Goal: Communication & Community: Answer question/provide support

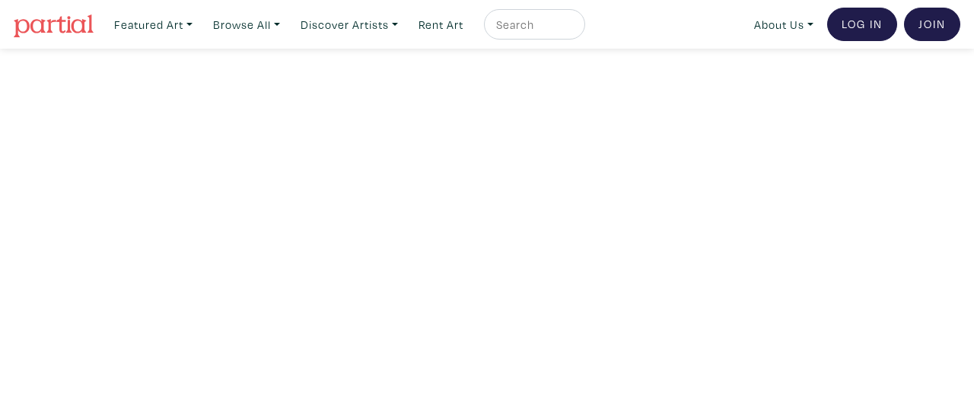
click at [523, 30] on input "text" at bounding box center [533, 24] width 76 height 19
type input "honest ed"
click at [574, 29] on button "submit" at bounding box center [574, 29] width 0 height 0
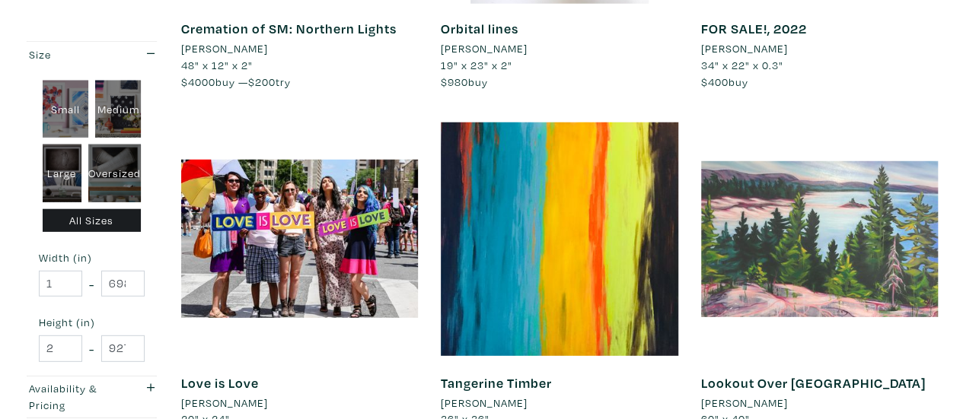
scroll to position [2029, 0]
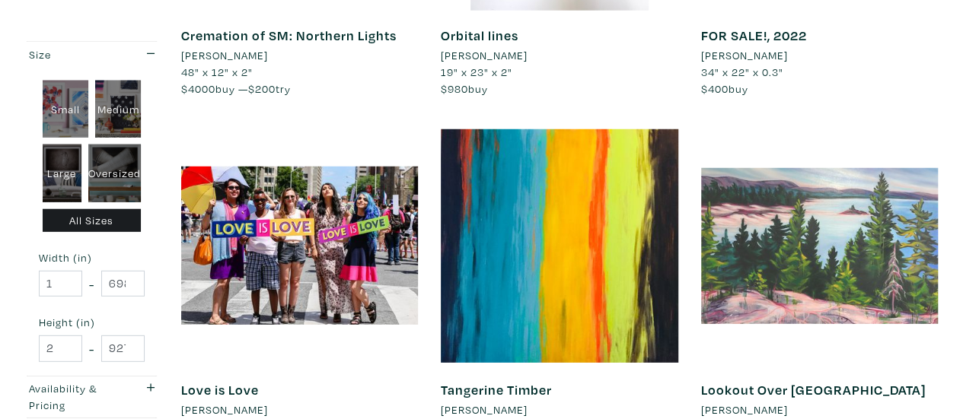
click at [777, 231] on div at bounding box center [819, 246] width 237 height 237
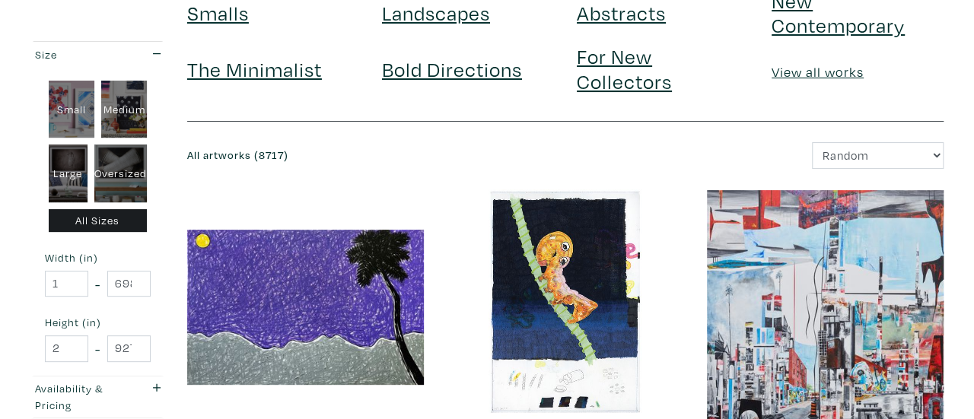
scroll to position [0, 0]
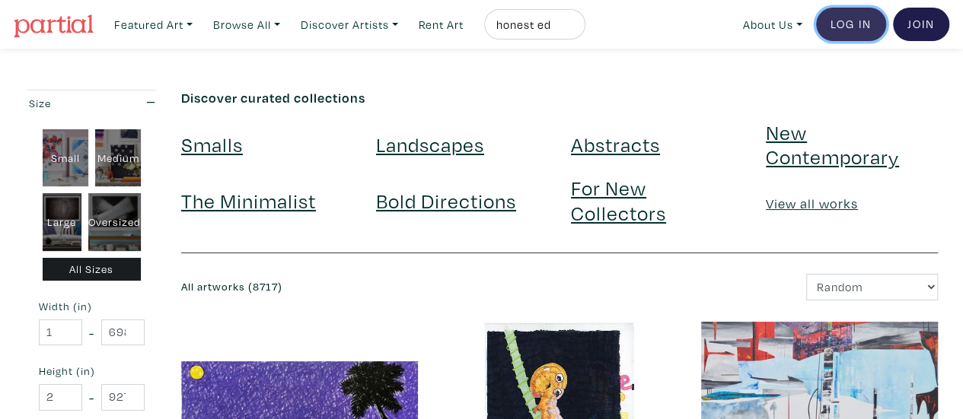
click at [843, 30] on link "Log In" at bounding box center [851, 24] width 70 height 33
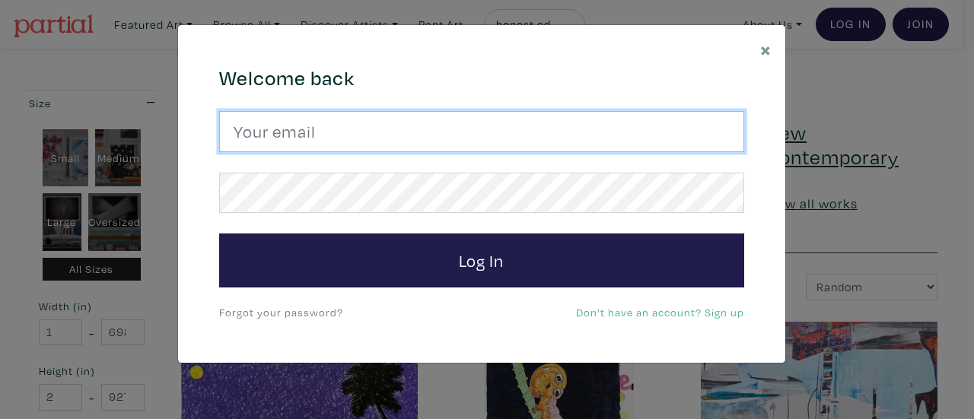
click at [332, 133] on input "email" at bounding box center [481, 131] width 525 height 41
type input "david_zuliani@hotmail.com"
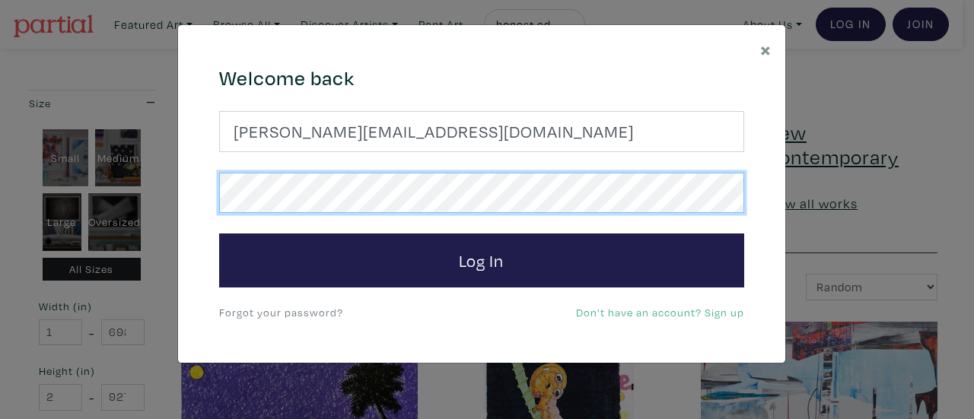
click at [219, 234] on button "Log In" at bounding box center [481, 261] width 525 height 55
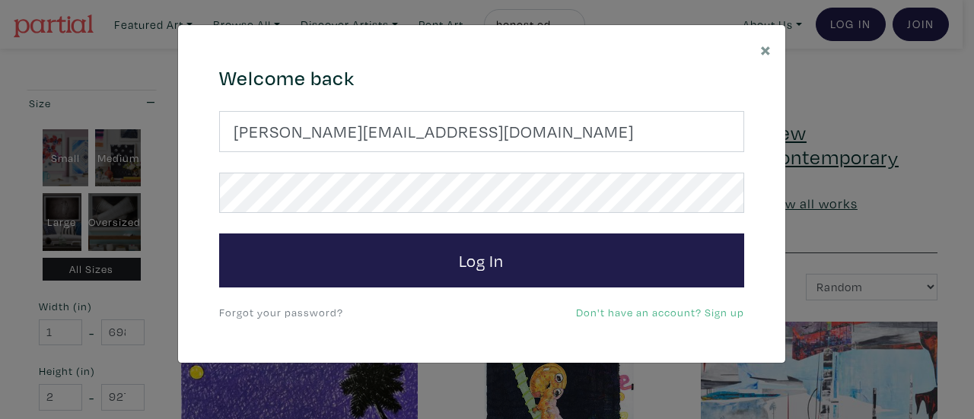
click at [310, 307] on link "Forgot your password?" at bounding box center [281, 312] width 124 height 14
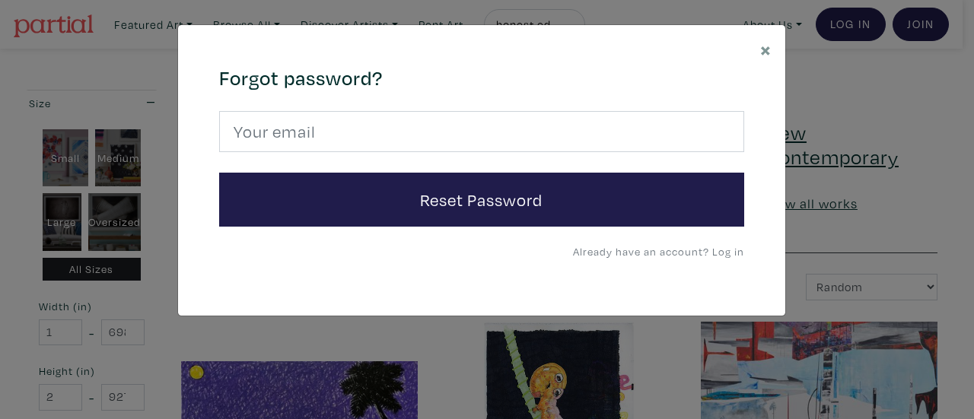
click at [530, 159] on form "Reset Password" at bounding box center [481, 169] width 525 height 116
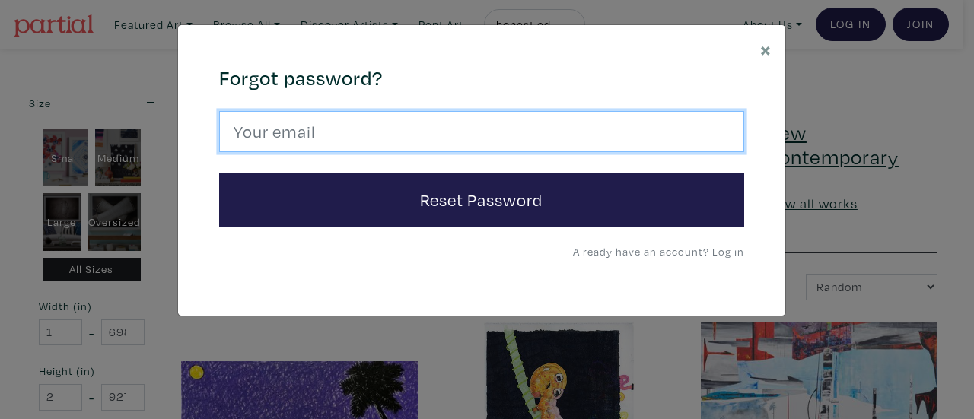
click at [524, 144] on input "email" at bounding box center [481, 131] width 525 height 41
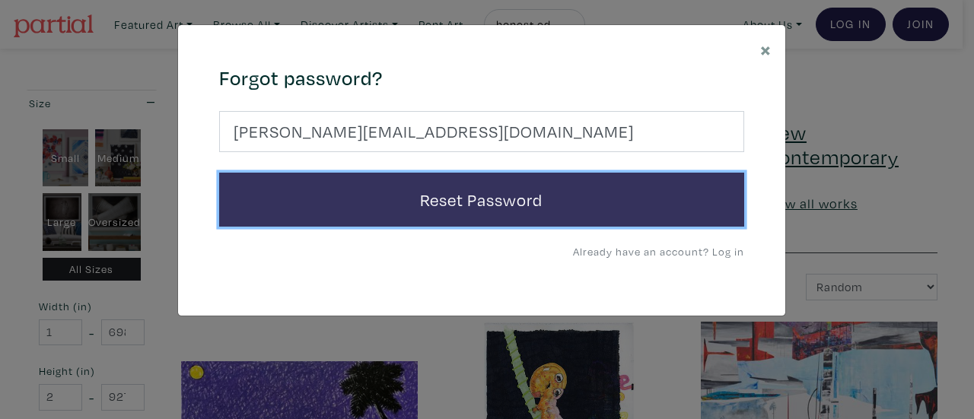
click at [431, 186] on button "Reset Password" at bounding box center [481, 200] width 525 height 55
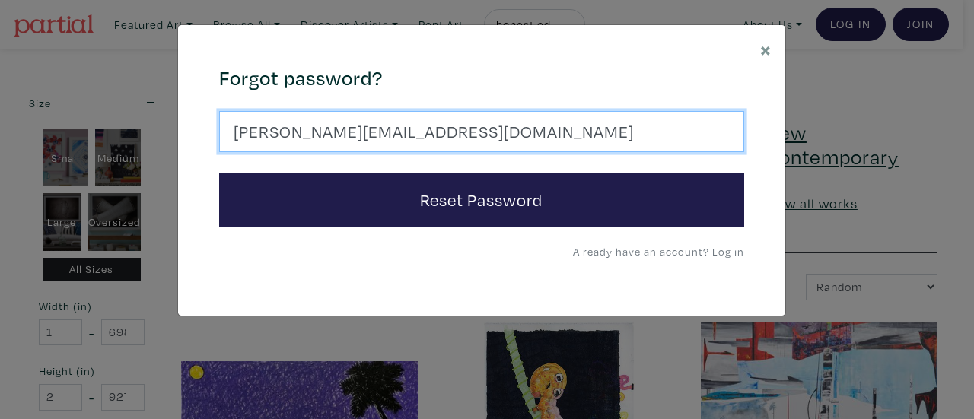
click at [466, 120] on input "david_zuliani@hotmail.com" at bounding box center [481, 131] width 525 height 41
type input "dave.zuliani@gmail.com"
click at [219, 173] on button "Reset Password" at bounding box center [481, 200] width 525 height 55
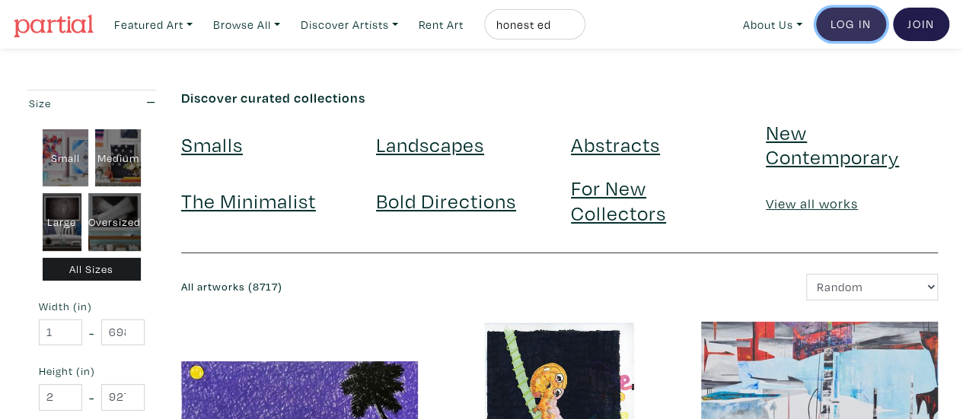
click at [874, 18] on link "Log In" at bounding box center [851, 24] width 70 height 33
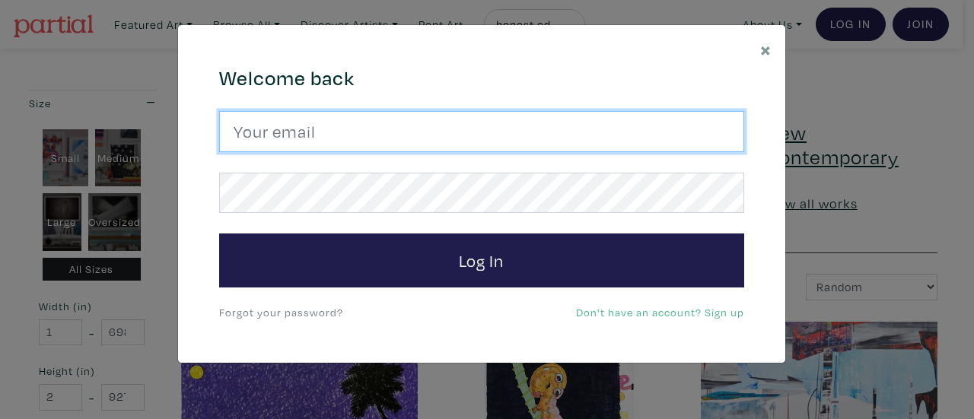
click at [383, 132] on input "email" at bounding box center [481, 131] width 525 height 41
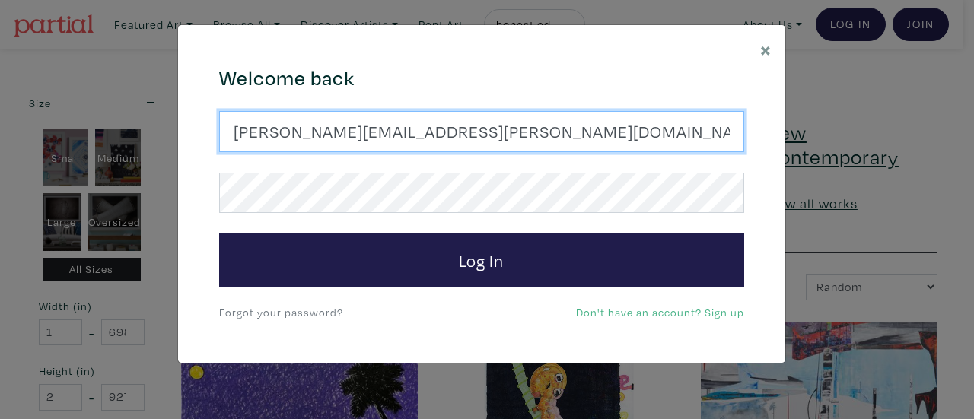
type input "dave.zuliani@gmail.com"
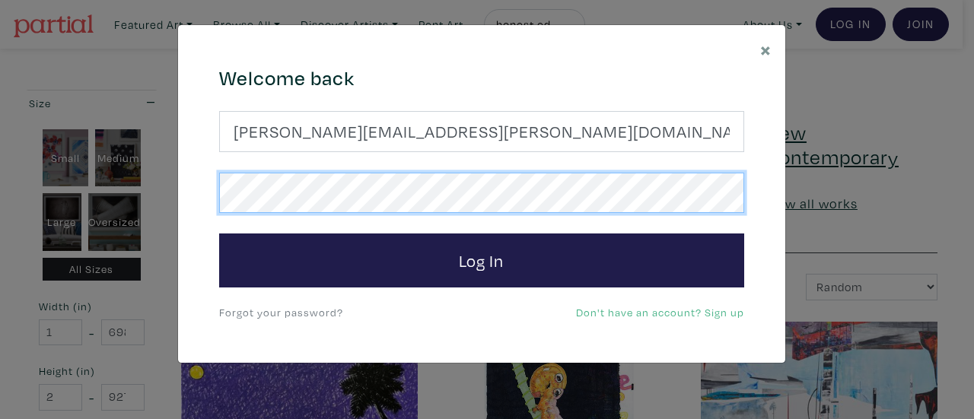
click at [219, 234] on button "Log In" at bounding box center [481, 261] width 525 height 55
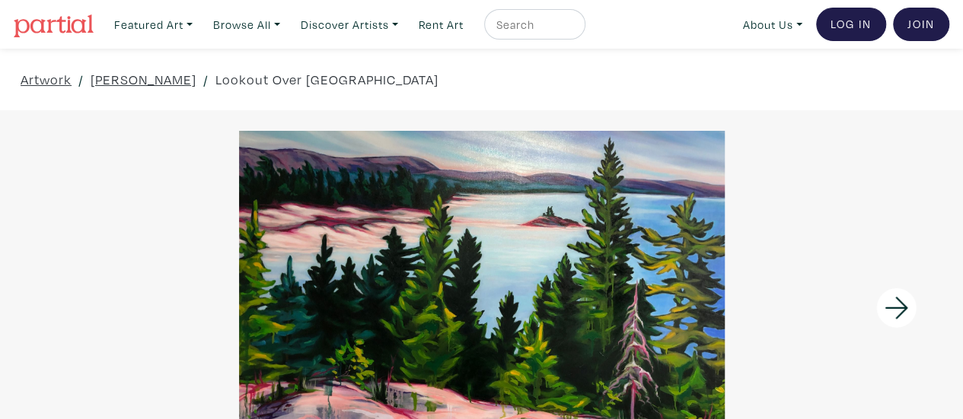
click at [511, 23] on input "text" at bounding box center [533, 24] width 76 height 19
type input "sailing"
click at [574, 29] on button "submit" at bounding box center [574, 29] width 0 height 0
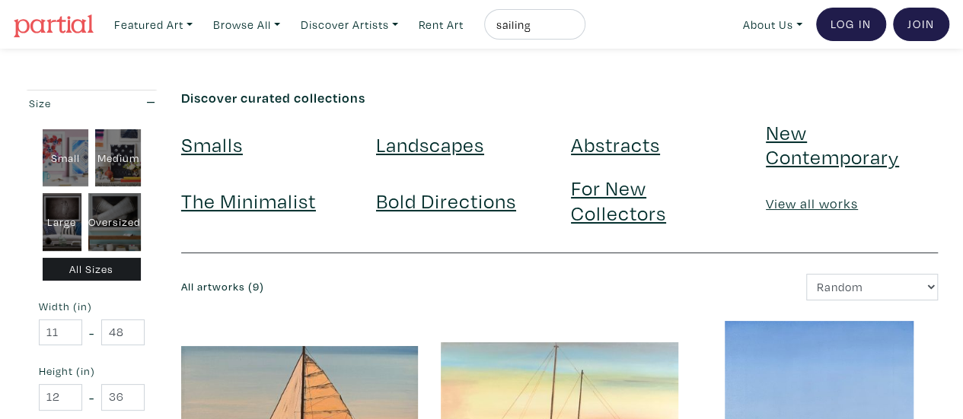
drag, startPoint x: 571, startPoint y: 38, endPoint x: 558, endPoint y: 33, distance: 13.0
click at [558, 33] on div "sailing" at bounding box center [534, 24] width 101 height 30
click at [558, 33] on input "sailing" at bounding box center [533, 24] width 76 height 19
type input "s"
type input "toronto"
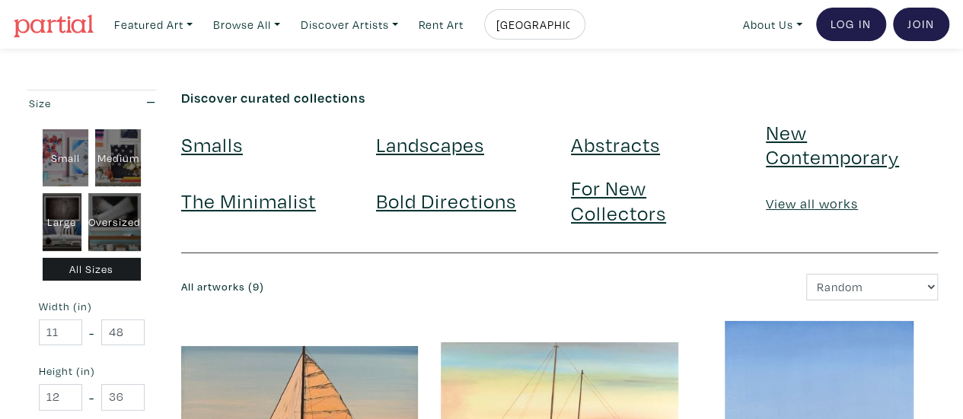
click at [574, 29] on button "submit" at bounding box center [574, 29] width 0 height 0
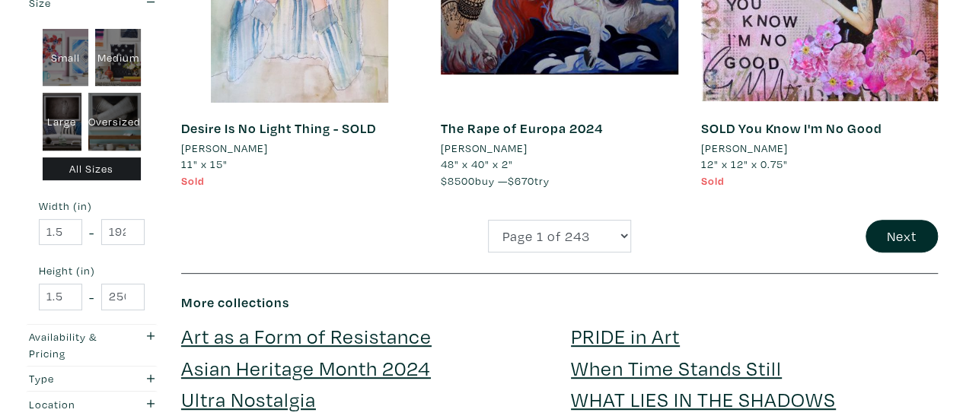
scroll to position [3171, 0]
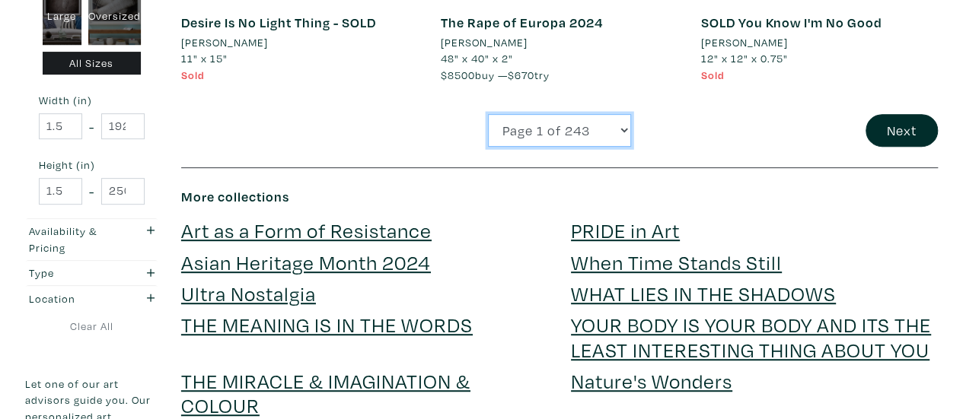
click at [622, 123] on select "Page 1 of 243 Page 2 of 243 Page 3 of 243 Page 4 of 243 Page 5 of 243 Page 6 of…" at bounding box center [559, 130] width 143 height 33
select select "4"
click at [488, 114] on select "Page 1 of 243 Page 2 of 243 Page 3 of 243 Page 4 of 243 Page 5 of 243 Page 6 of…" at bounding box center [559, 130] width 143 height 33
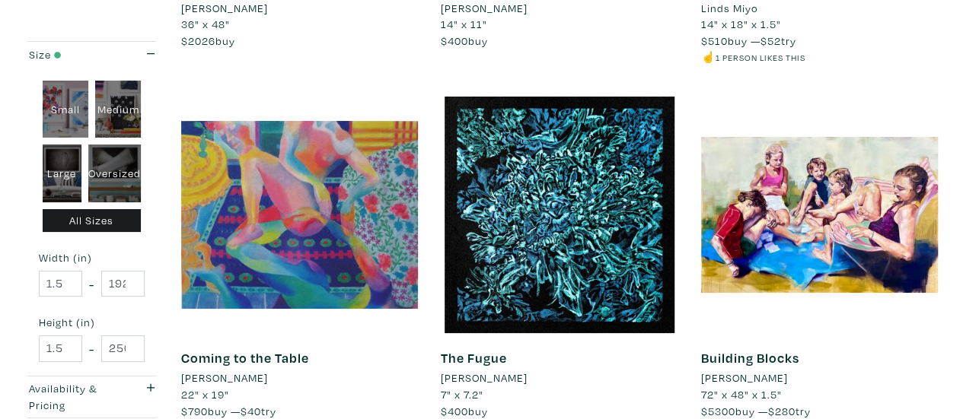
scroll to position [2783, 0]
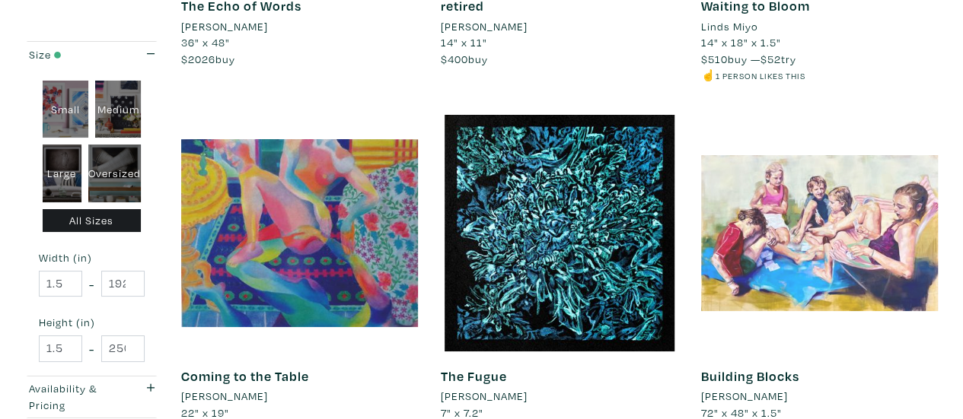
click at [810, 213] on div at bounding box center [819, 233] width 237 height 237
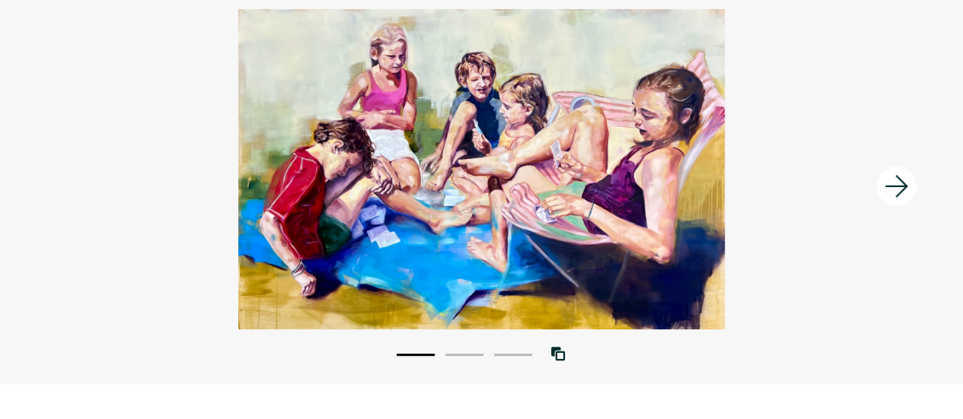
scroll to position [121, 0]
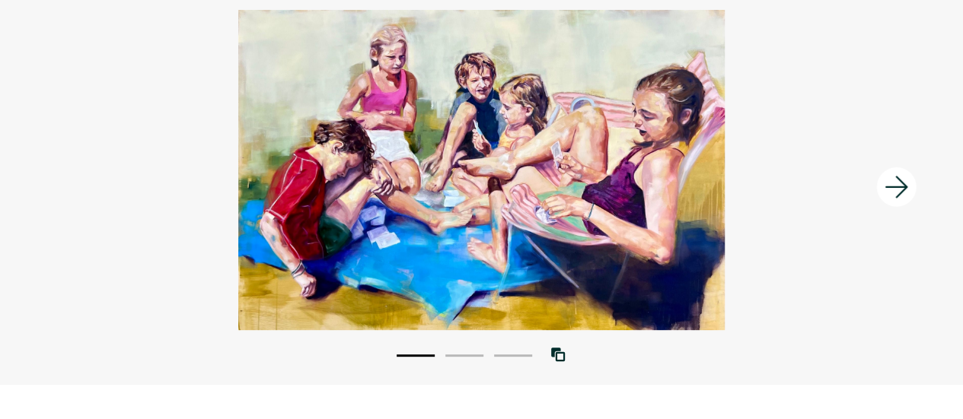
click at [907, 191] on icon at bounding box center [896, 187] width 52 height 41
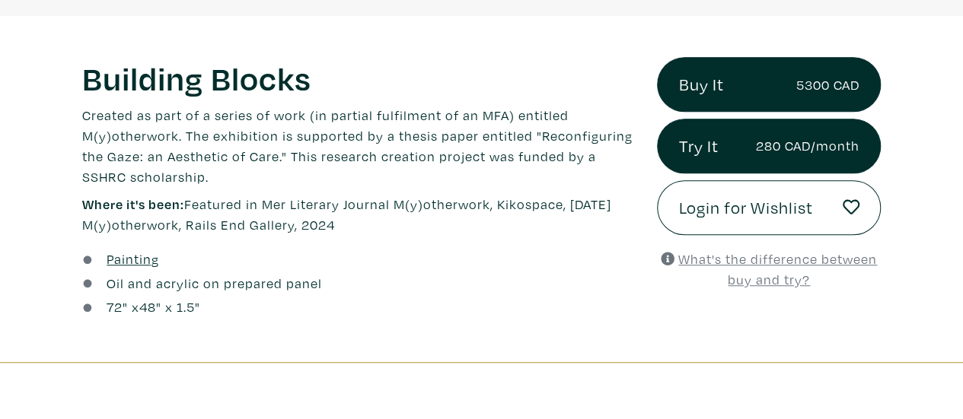
scroll to position [492, 0]
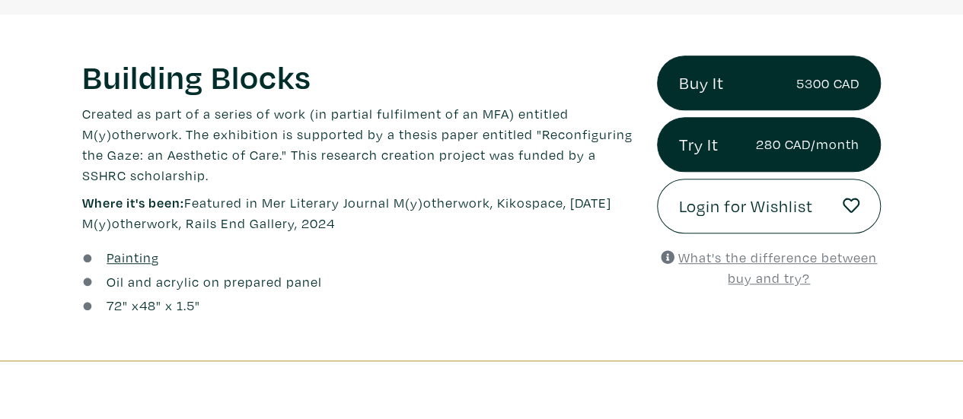
click at [240, 199] on p "Where it's been: Featured in Mer Literary Journal M(y)otherwork, Kikospace, May…" at bounding box center [358, 213] width 552 height 41
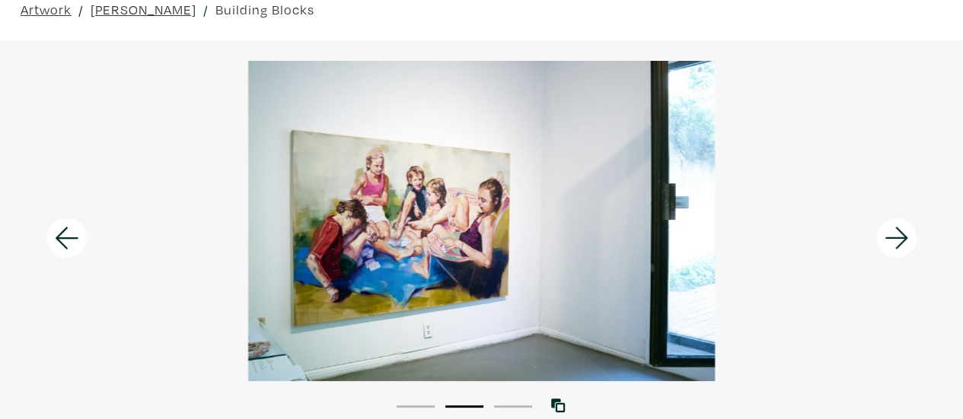
scroll to position [0, 0]
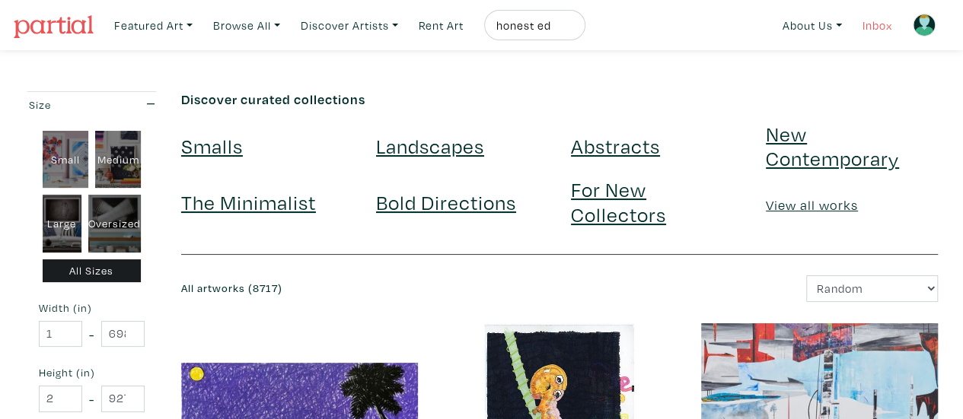
click at [858, 14] on link "Inbox" at bounding box center [876, 25] width 43 height 31
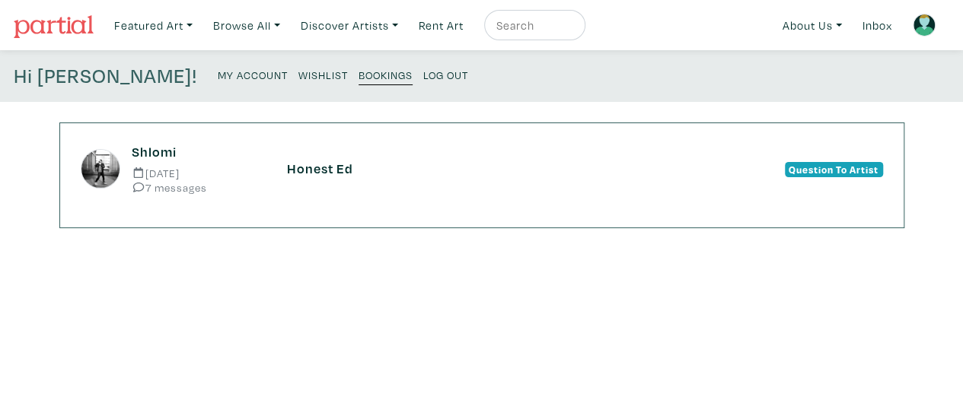
click at [192, 189] on small "7 messages" at bounding box center [198, 187] width 132 height 11
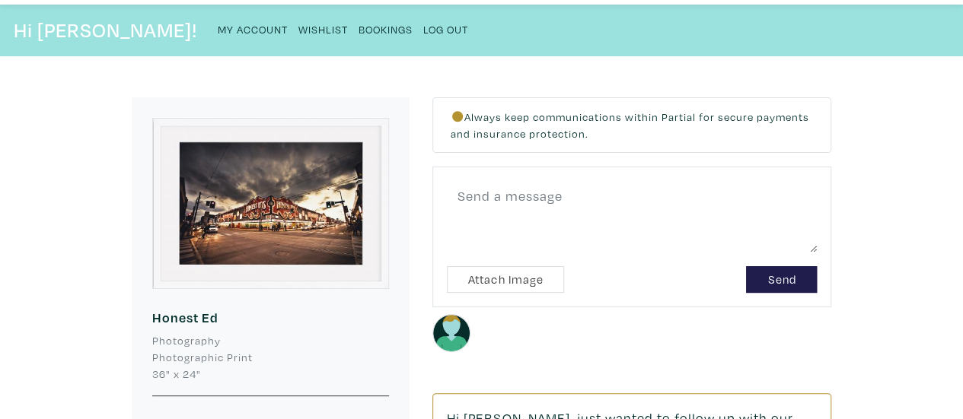
scroll to position [46, 0]
click at [253, 208] on img at bounding box center [270, 202] width 237 height 170
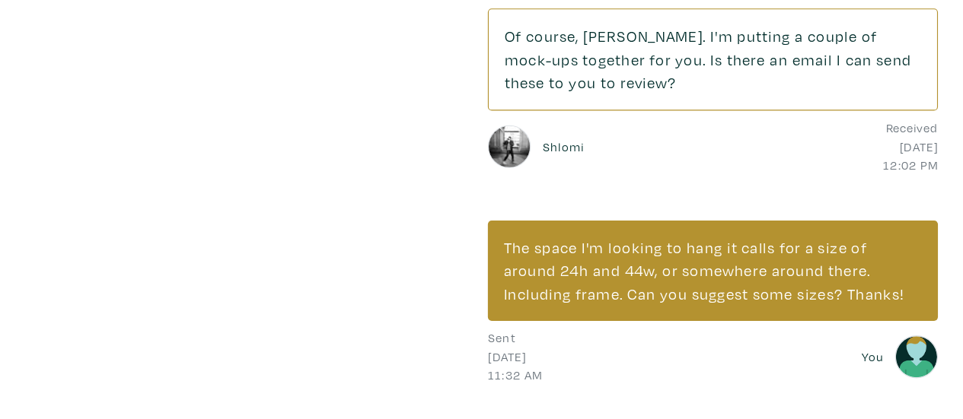
scroll to position [1381, 0]
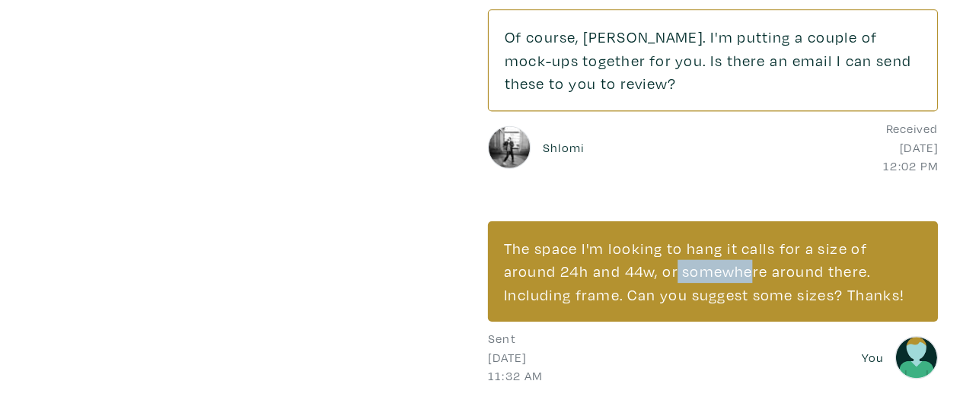
drag, startPoint x: 463, startPoint y: 218, endPoint x: 515, endPoint y: 218, distance: 52.5
click at [515, 218] on div "The space I'm looking to hang it calls for a size of around 24h and 44w, or som…" at bounding box center [631, 240] width 399 height 89
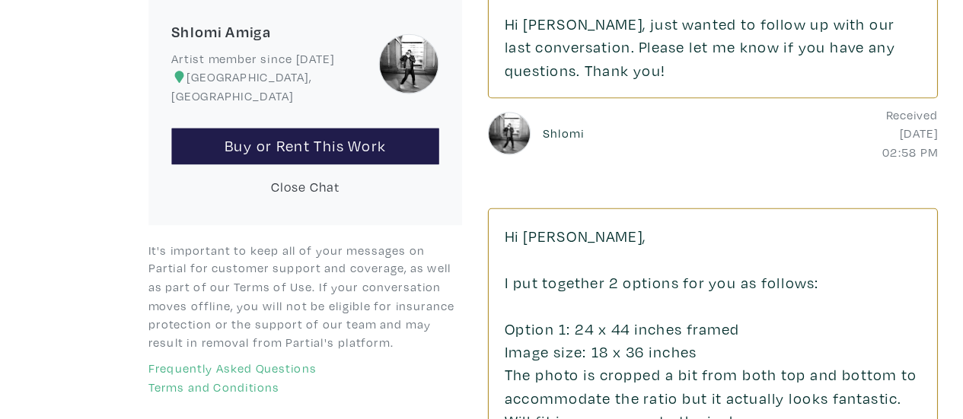
scroll to position [438, 0]
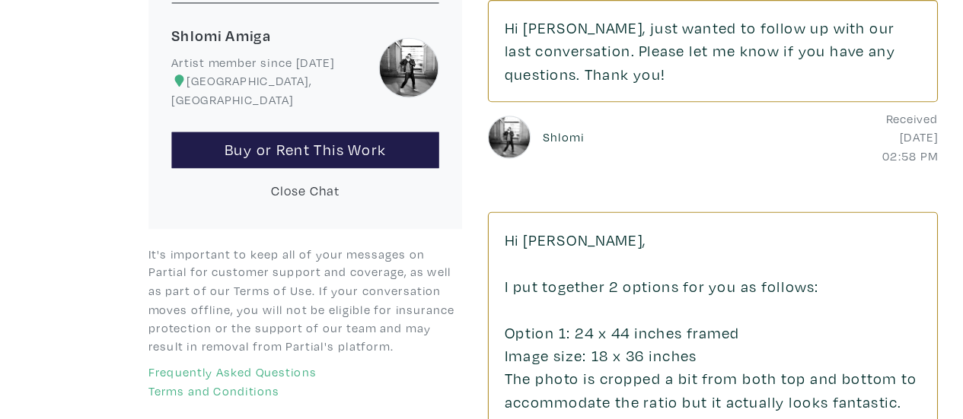
click at [504, 122] on small "Shlomi" at bounding box center [497, 122] width 40 height 17
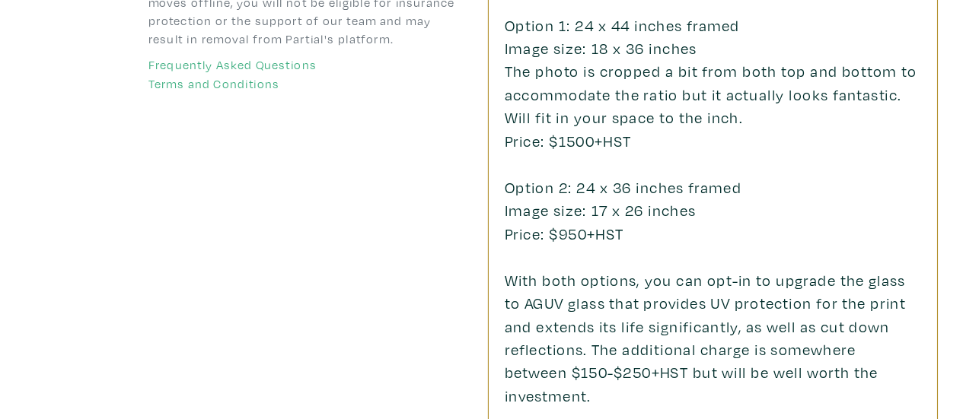
scroll to position [665, 0]
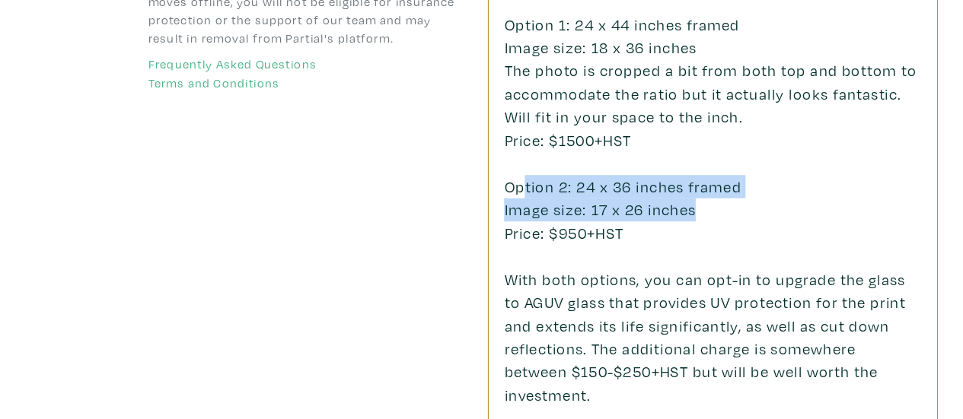
drag, startPoint x: 620, startPoint y: 234, endPoint x: 466, endPoint y: 209, distance: 156.4
click at [466, 209] on div "Hi [PERSON_NAME], I put together 2 options for you as follows: Option 1: 24 x 4…" at bounding box center [631, 295] width 399 height 666
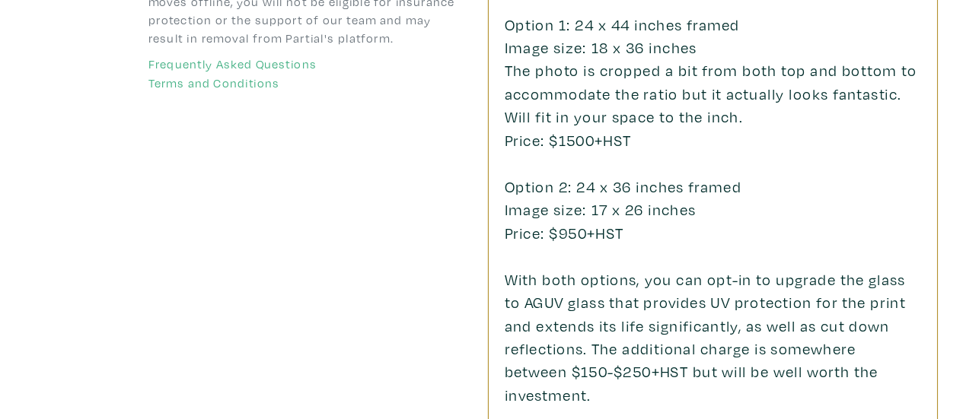
drag, startPoint x: 466, startPoint y: 209, endPoint x: 453, endPoint y: 212, distance: 13.1
click at [453, 212] on div "Hi [PERSON_NAME], I put together 2 options for you as follows: Option 1: 24 x 4…" at bounding box center [631, 295] width 399 height 666
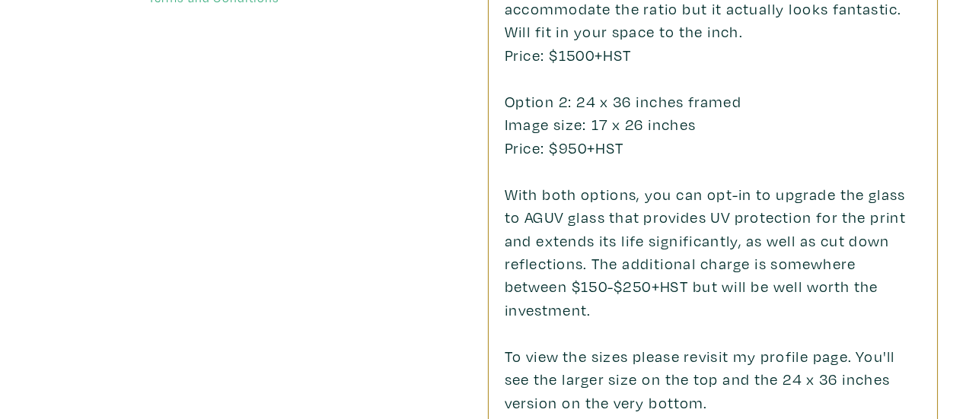
scroll to position [742, 0]
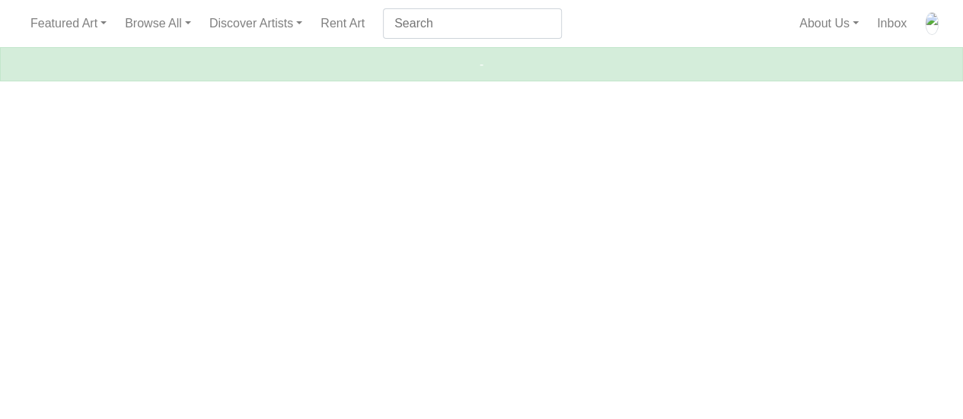
scroll to position [452, 0]
